Goal: Transaction & Acquisition: Purchase product/service

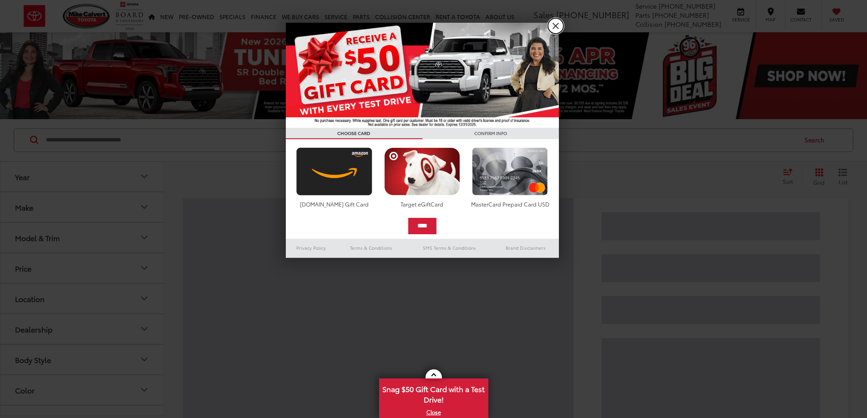
click at [560, 25] on link "X" at bounding box center [555, 25] width 15 height 15
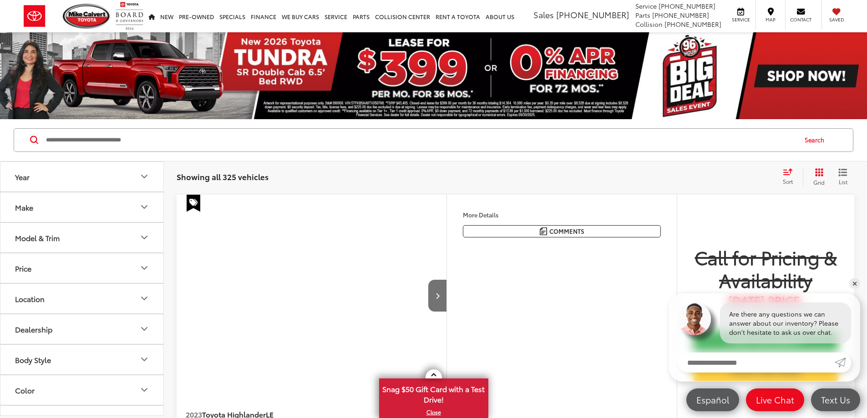
click at [30, 212] on button "Make" at bounding box center [82, 207] width 164 height 30
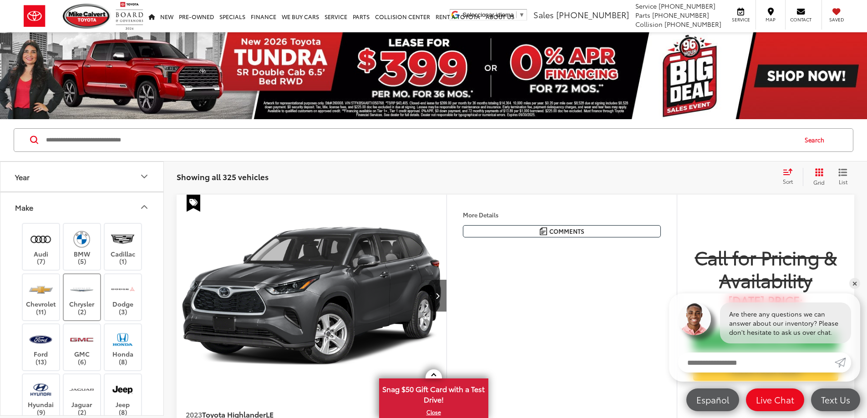
scroll to position [45, 0]
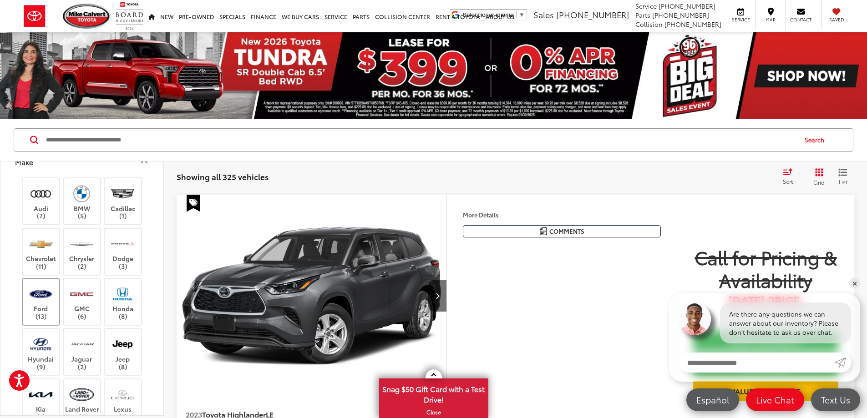
click at [48, 316] on label "Ford (13)" at bounding box center [41, 301] width 37 height 37
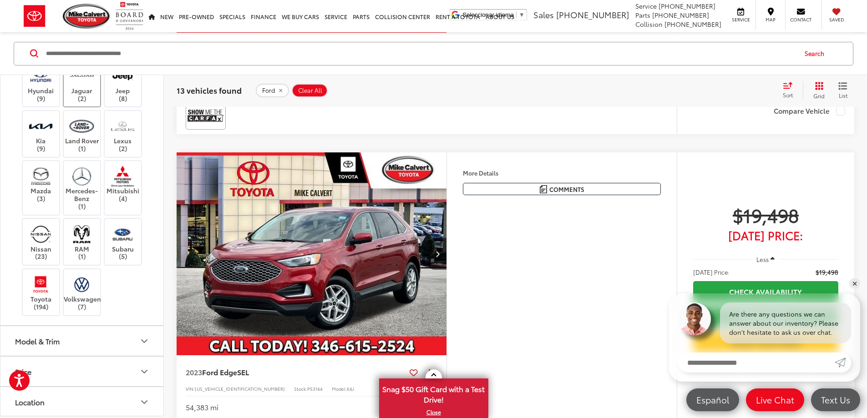
scroll to position [318, 0]
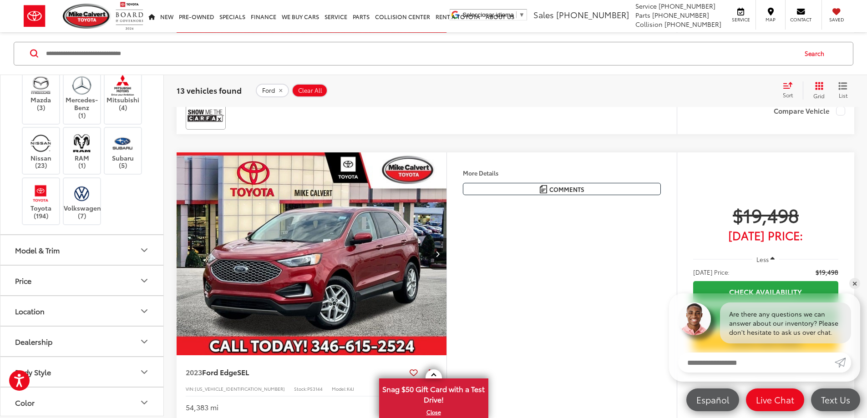
click at [57, 252] on div "Model & Trim" at bounding box center [37, 250] width 45 height 9
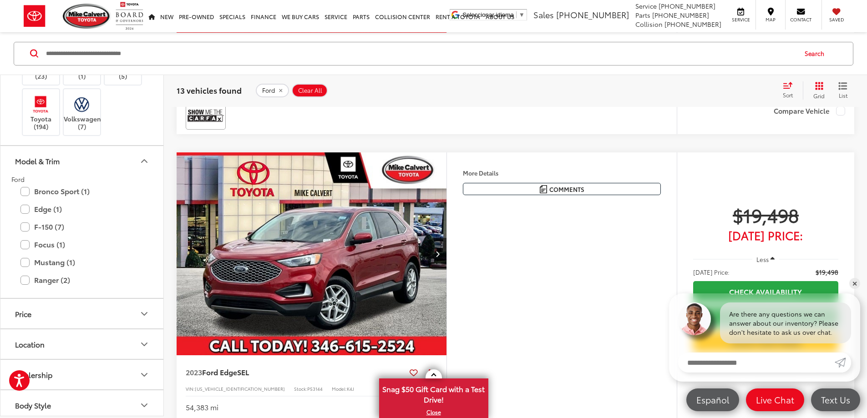
scroll to position [409, 0]
click at [24, 225] on label "F-150 (7)" at bounding box center [81, 225] width 123 height 16
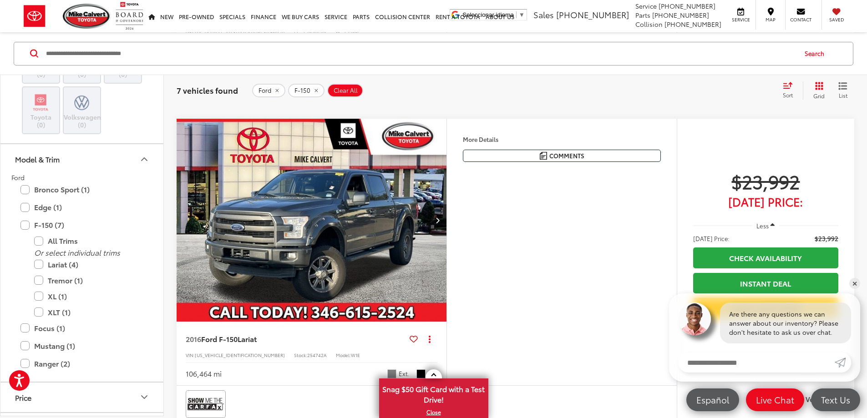
scroll to position [1224, 0]
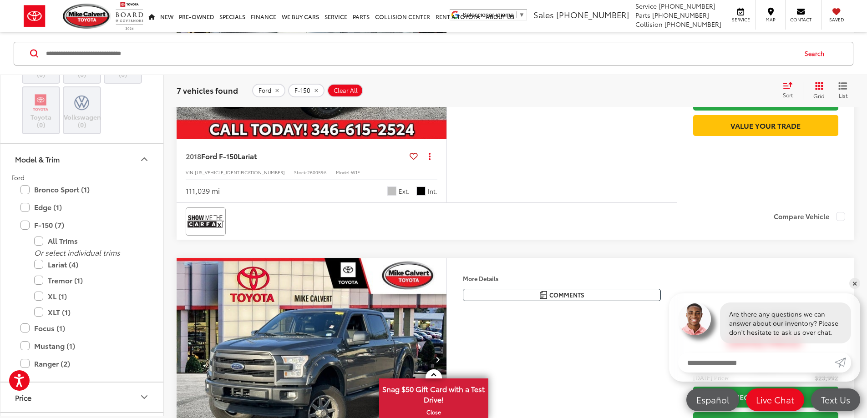
click at [350, 140] on img "2018 Ford F-150 Lariat 0" at bounding box center [311, 37] width 271 height 203
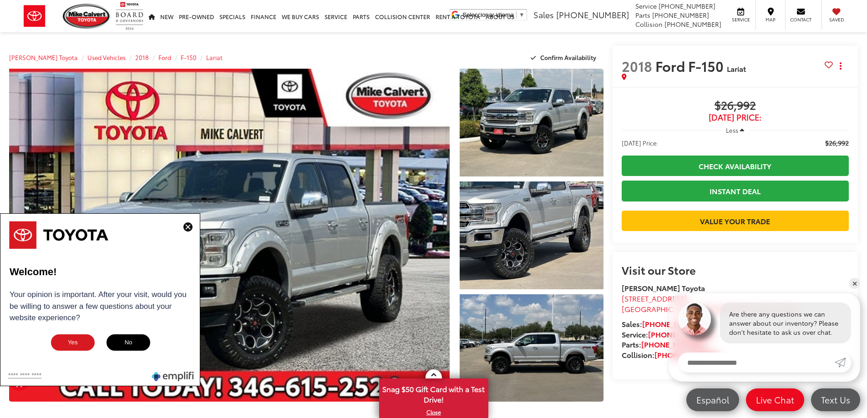
click at [190, 227] on img at bounding box center [187, 226] width 9 height 9
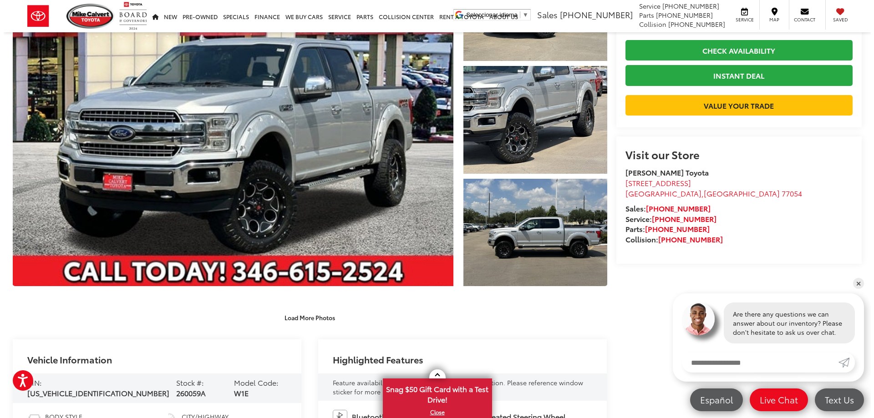
scroll to position [91, 0]
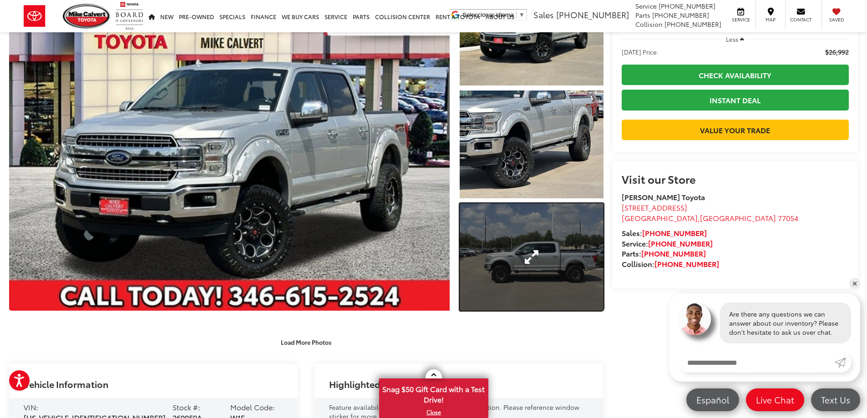
click at [470, 238] on link "Expand Photo 3" at bounding box center [532, 257] width 144 height 108
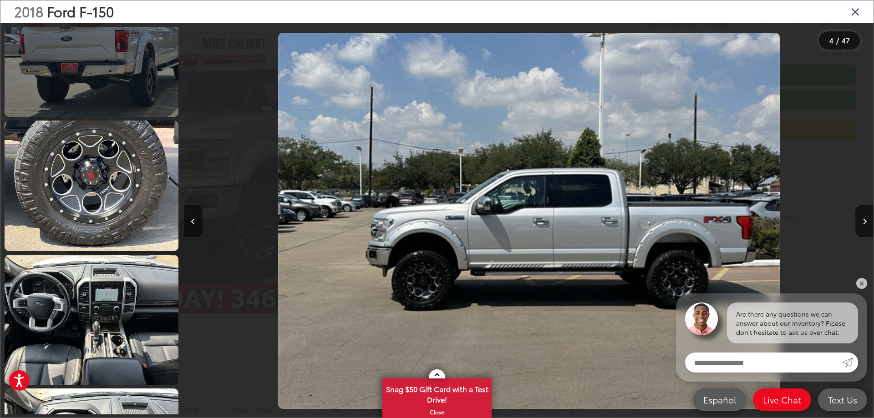
scroll to position [1030, 0]
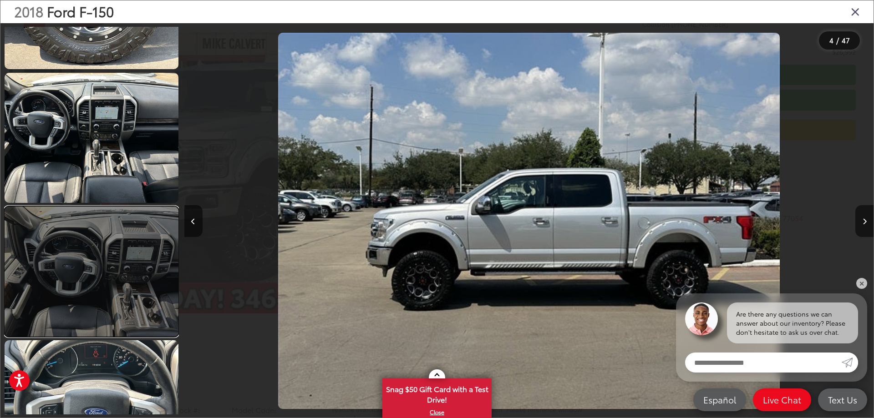
click at [110, 246] on link at bounding box center [92, 272] width 174 height 130
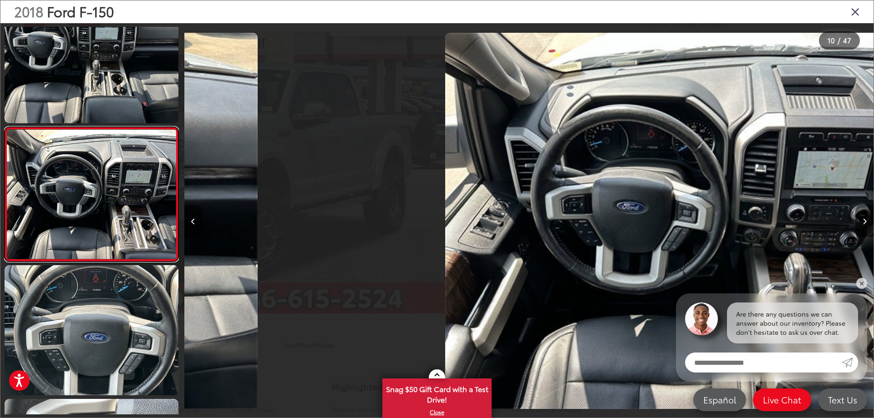
scroll to position [0, 6202]
